Goal: Information Seeking & Learning: Learn about a topic

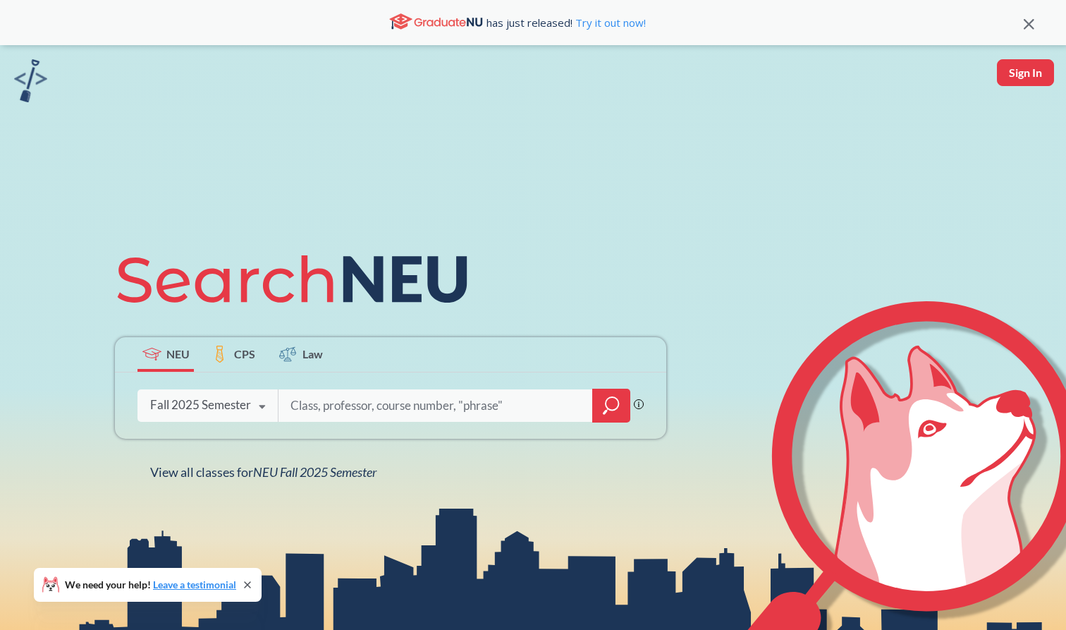
click at [314, 402] on input "search" at bounding box center [435, 406] width 293 height 30
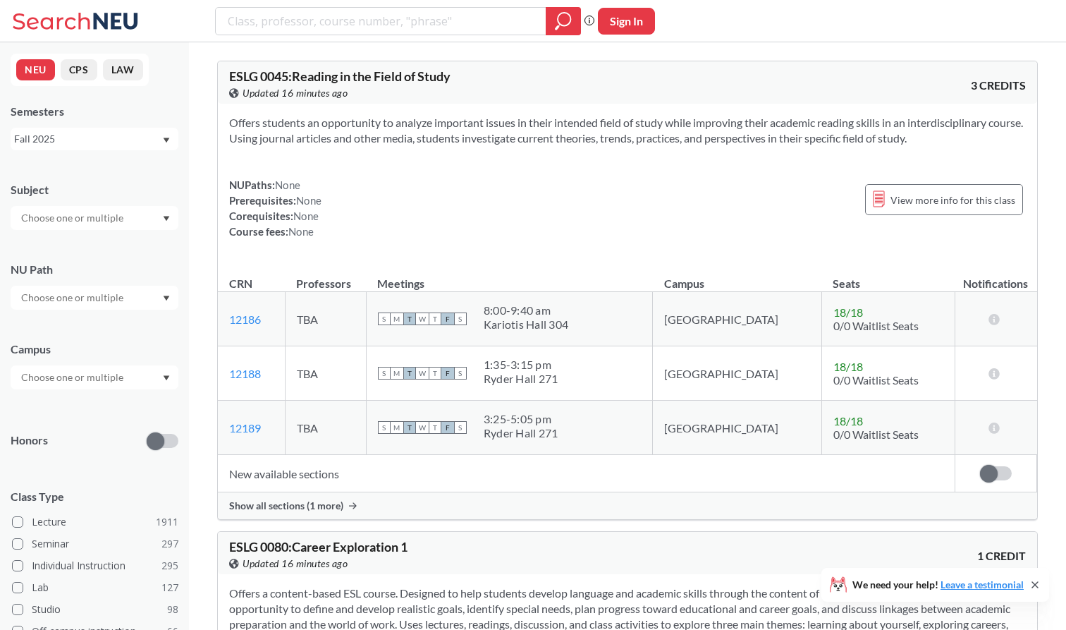
click at [110, 221] on input "text" at bounding box center [73, 217] width 118 height 17
click at [96, 272] on p "Counseling and Applied [PERSON_NAME]" at bounding box center [97, 279] width 159 height 28
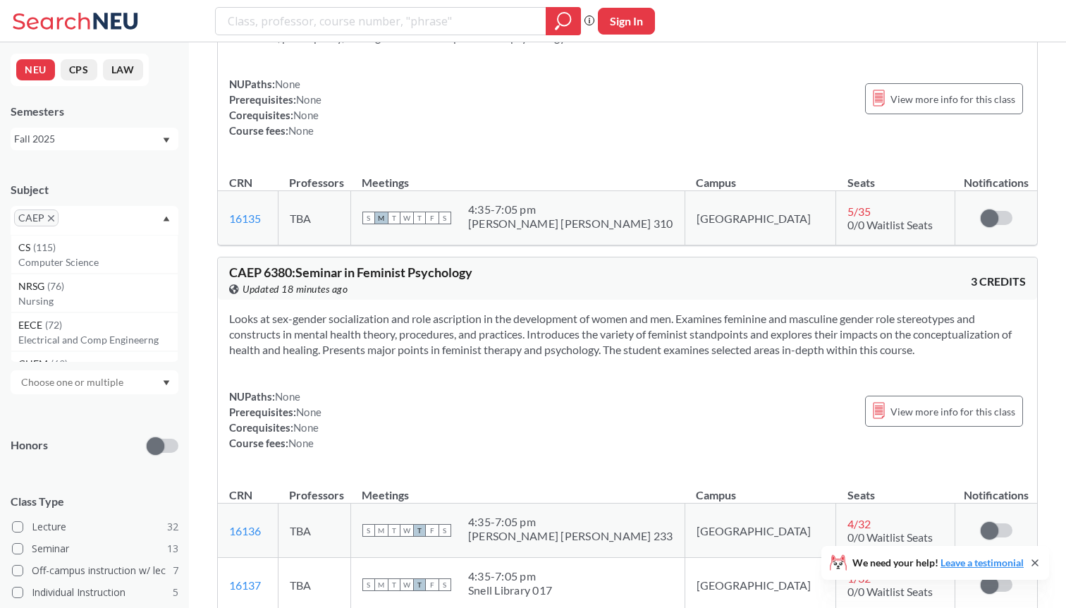
scroll to position [13044, 0]
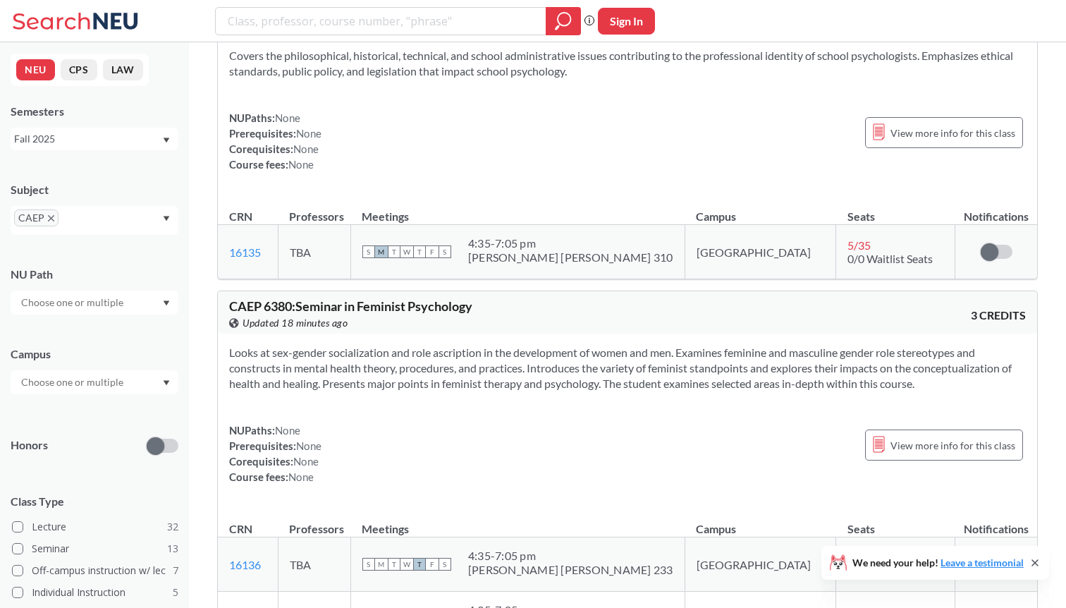
drag, startPoint x: 925, startPoint y: 290, endPoint x: 228, endPoint y: 257, distance: 697.6
click at [228, 334] on div "Looks at sex-gender socialization and role ascription in the development of wom…" at bounding box center [628, 421] width 820 height 174
copy section "Looks at sex-gender socialization and role ascription in the development of wom…"
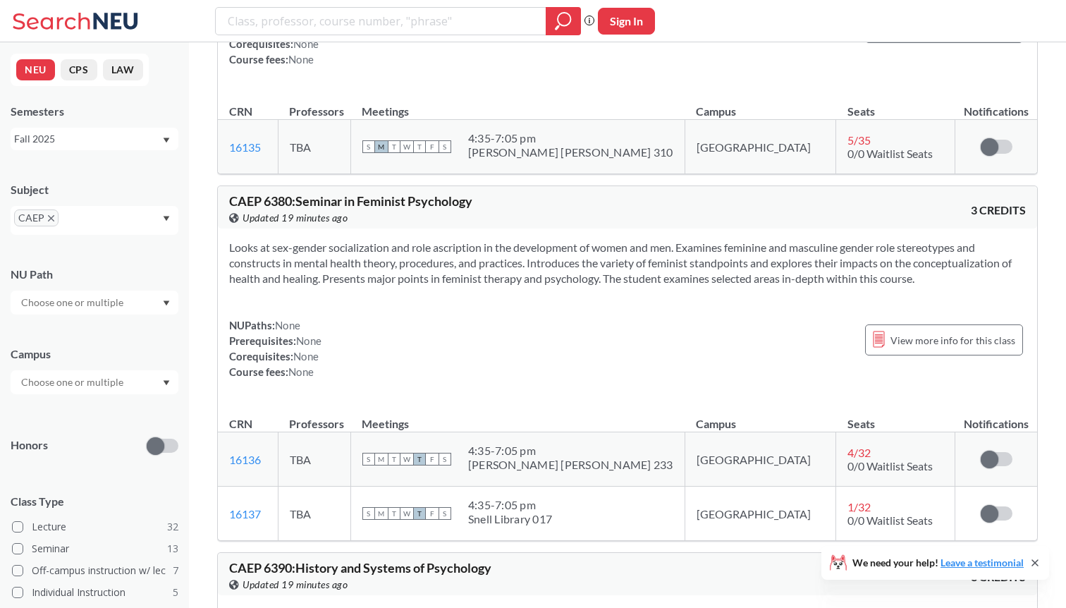
scroll to position [13203, 0]
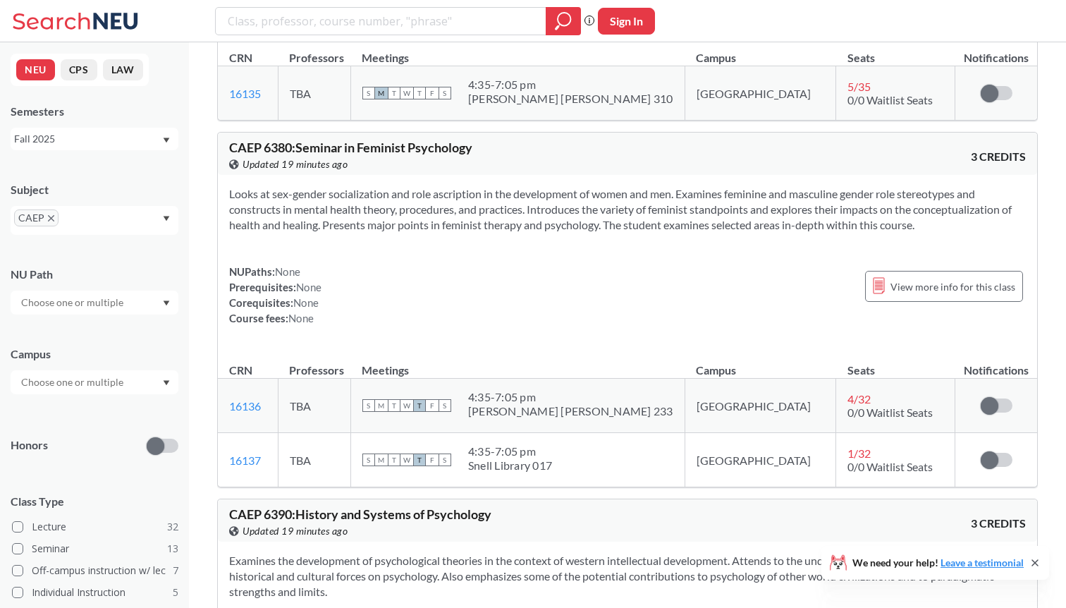
click at [836, 433] on td "1 / 32 0/0 Waitlist Seats" at bounding box center [895, 460] width 119 height 54
click at [848, 446] on span "1 / 32" at bounding box center [859, 452] width 23 height 13
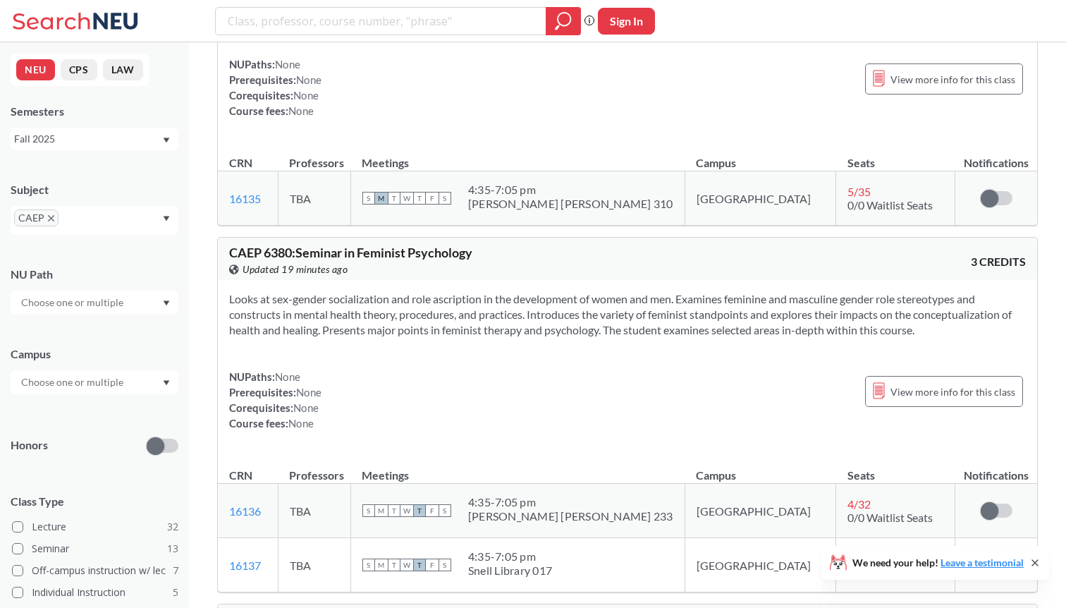
scroll to position [13141, 0]
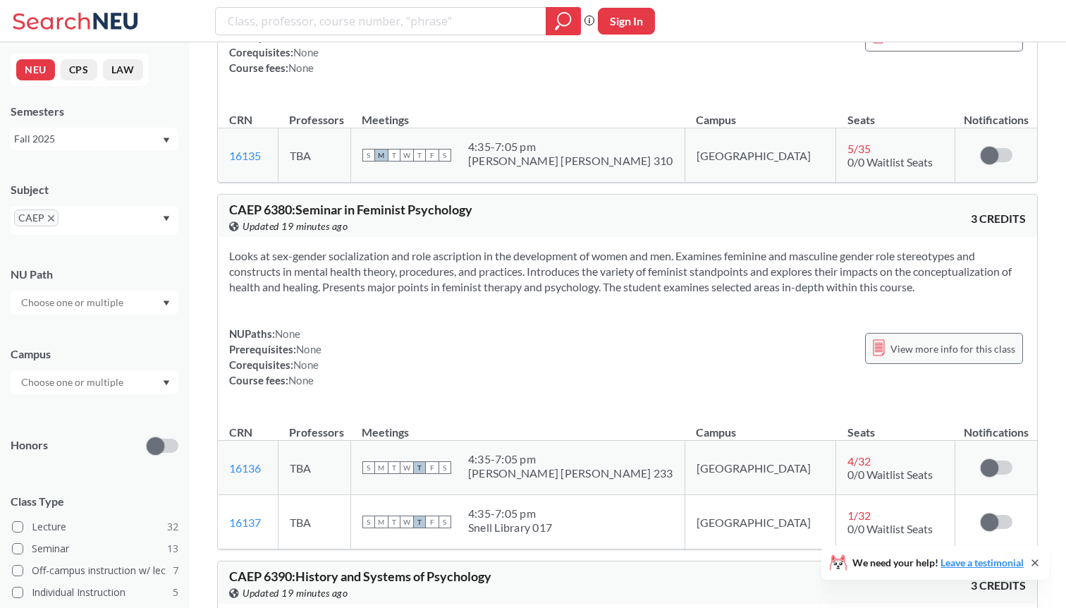
click at [904, 340] on span "View more info for this class" at bounding box center [953, 349] width 125 height 18
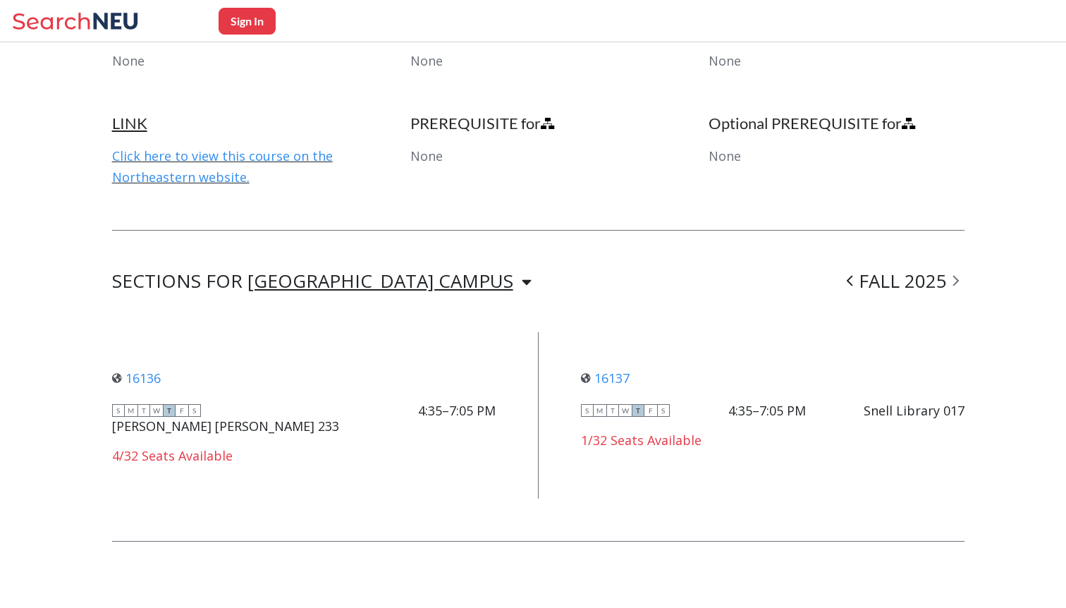
scroll to position [789, 0]
